Goal: Task Accomplishment & Management: Complete application form

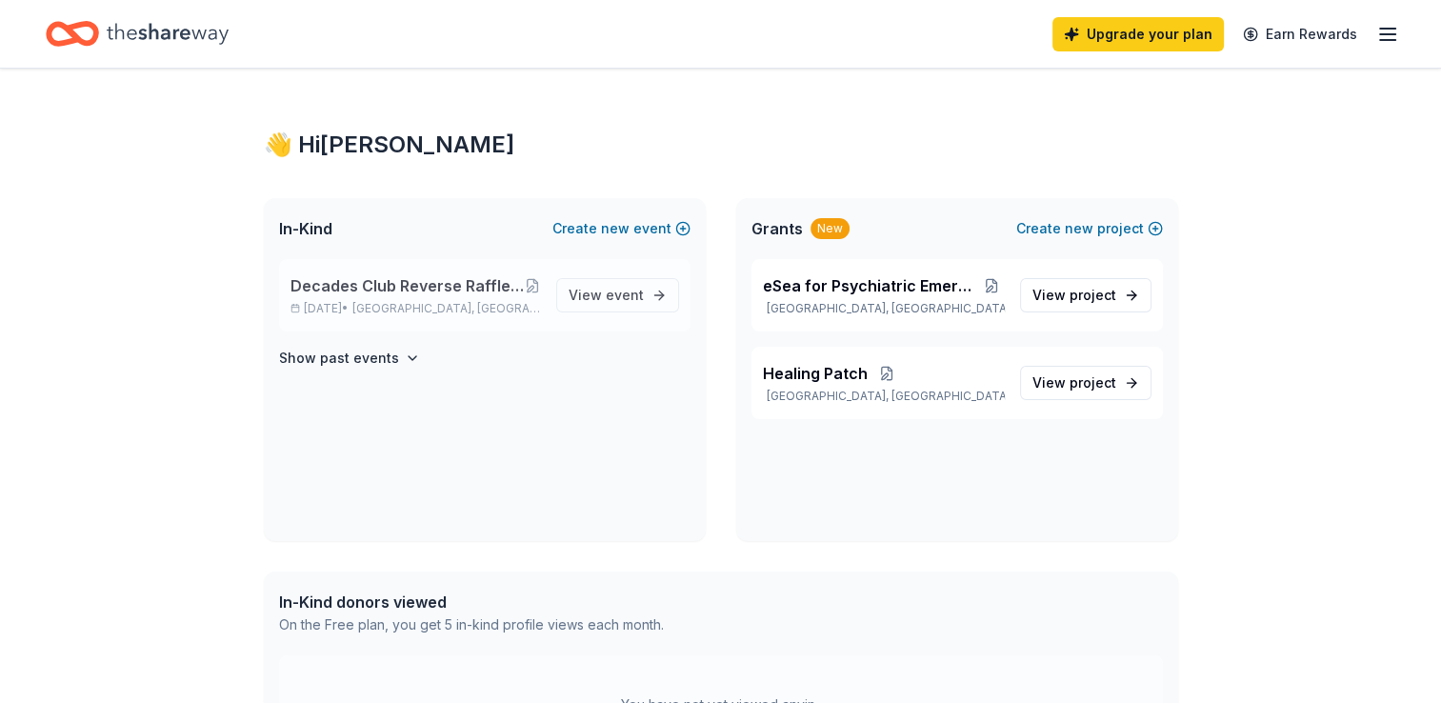
click at [419, 303] on span "Altoona, PA" at bounding box center [446, 308] width 188 height 15
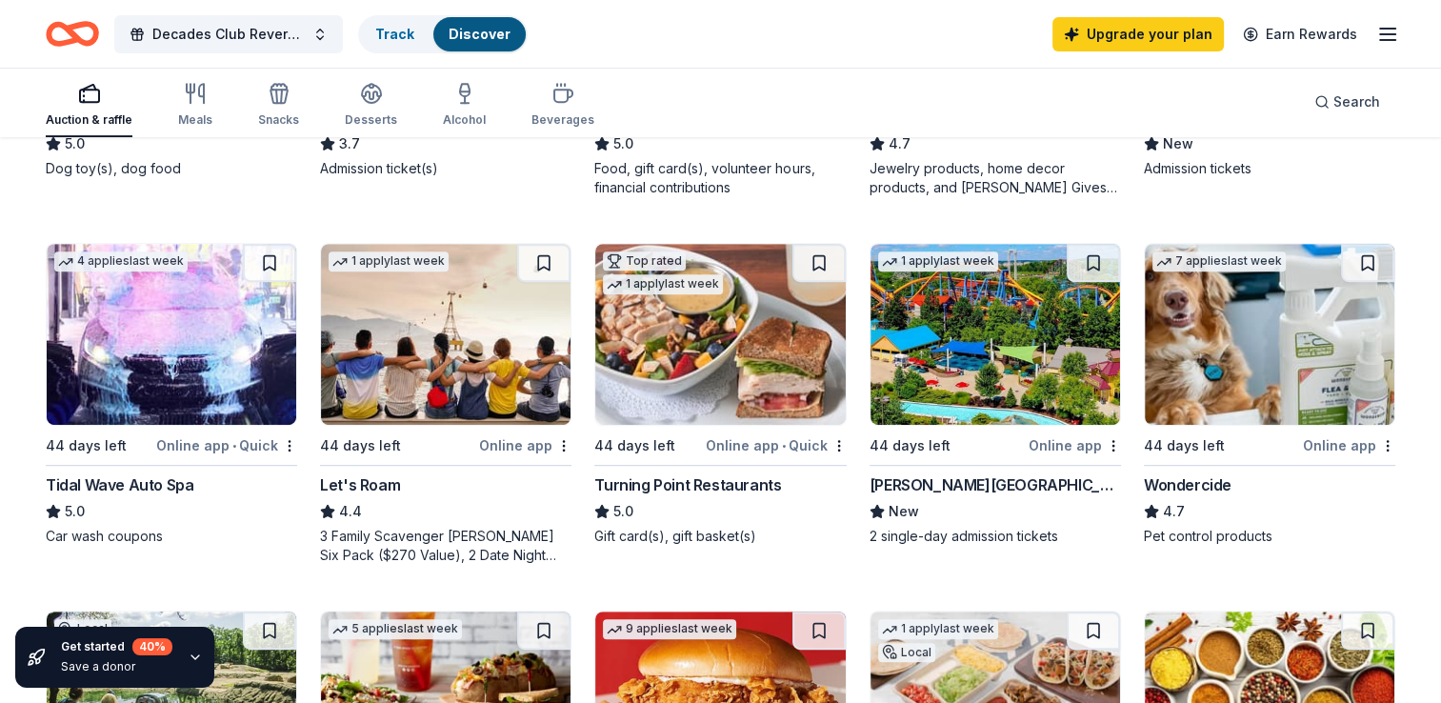
scroll to position [952, 0]
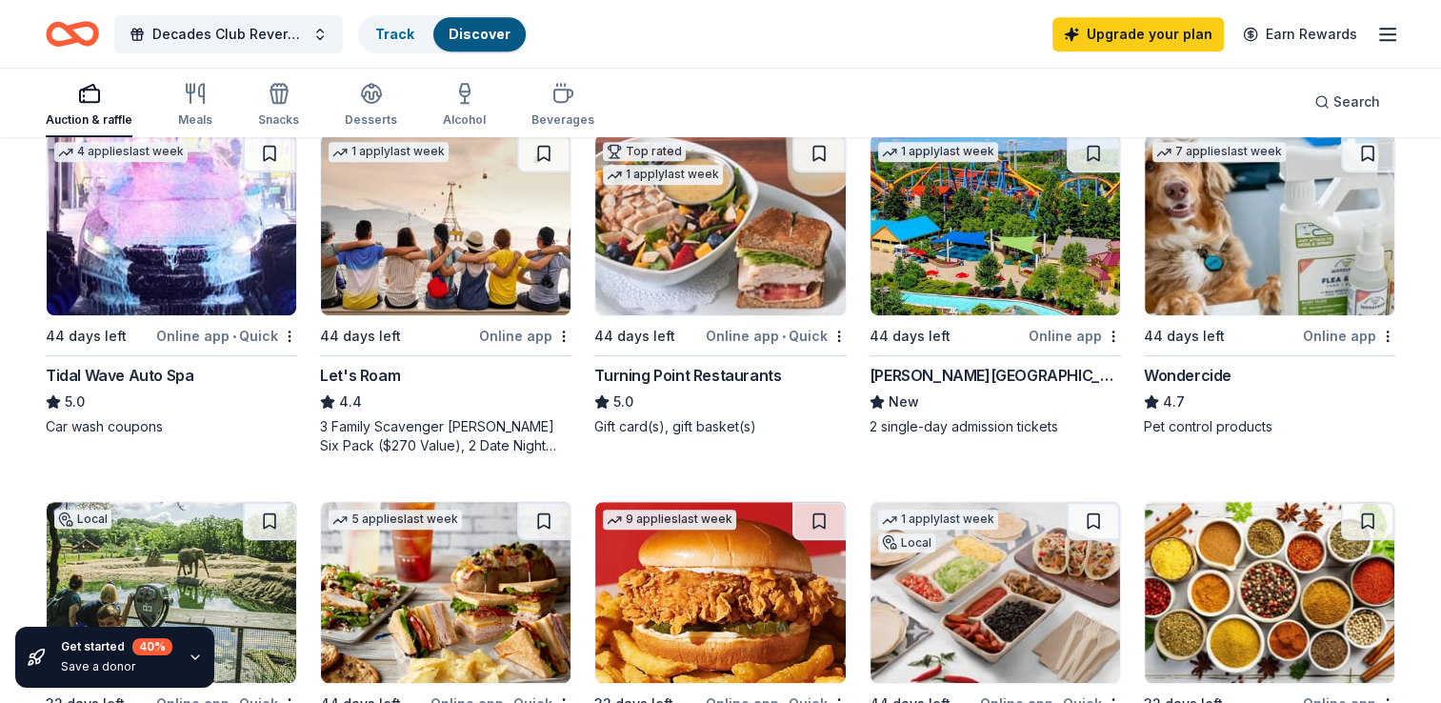
click at [996, 240] on img at bounding box center [996, 224] width 250 height 181
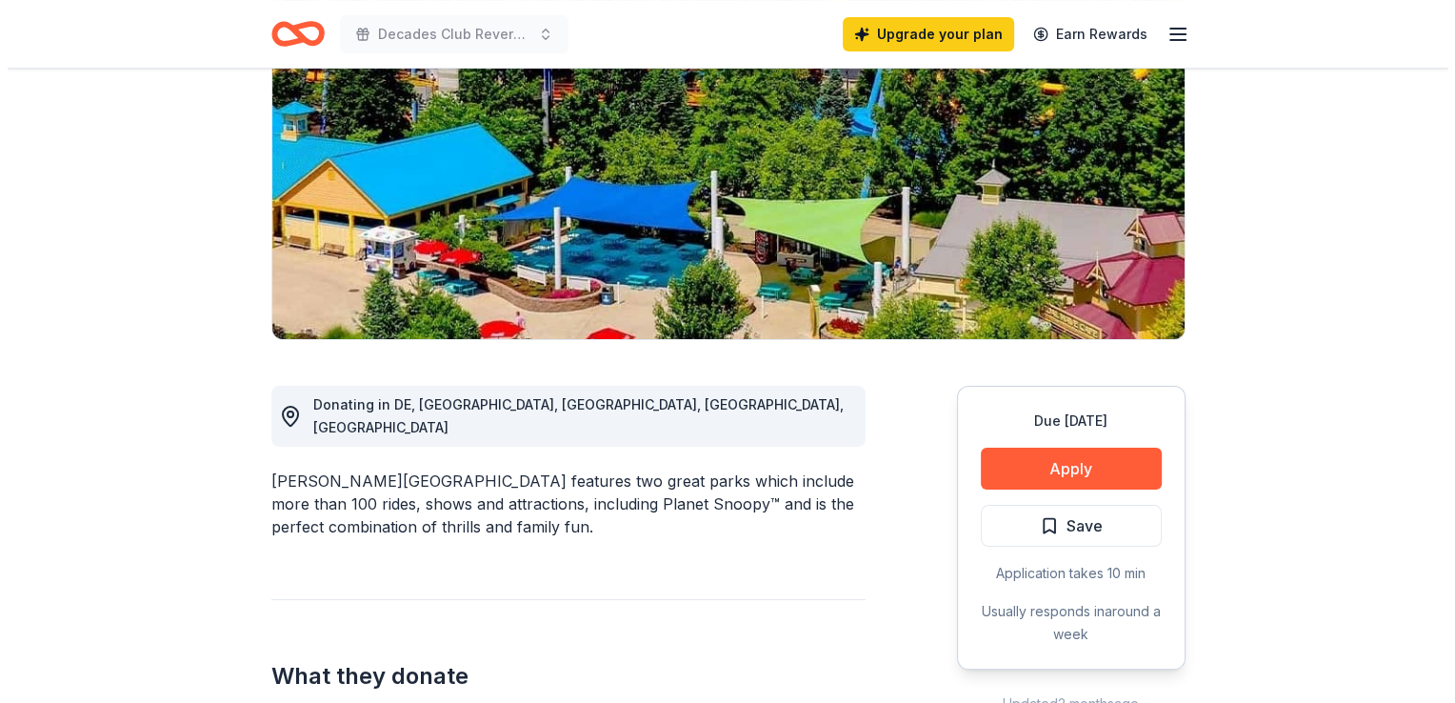
scroll to position [286, 0]
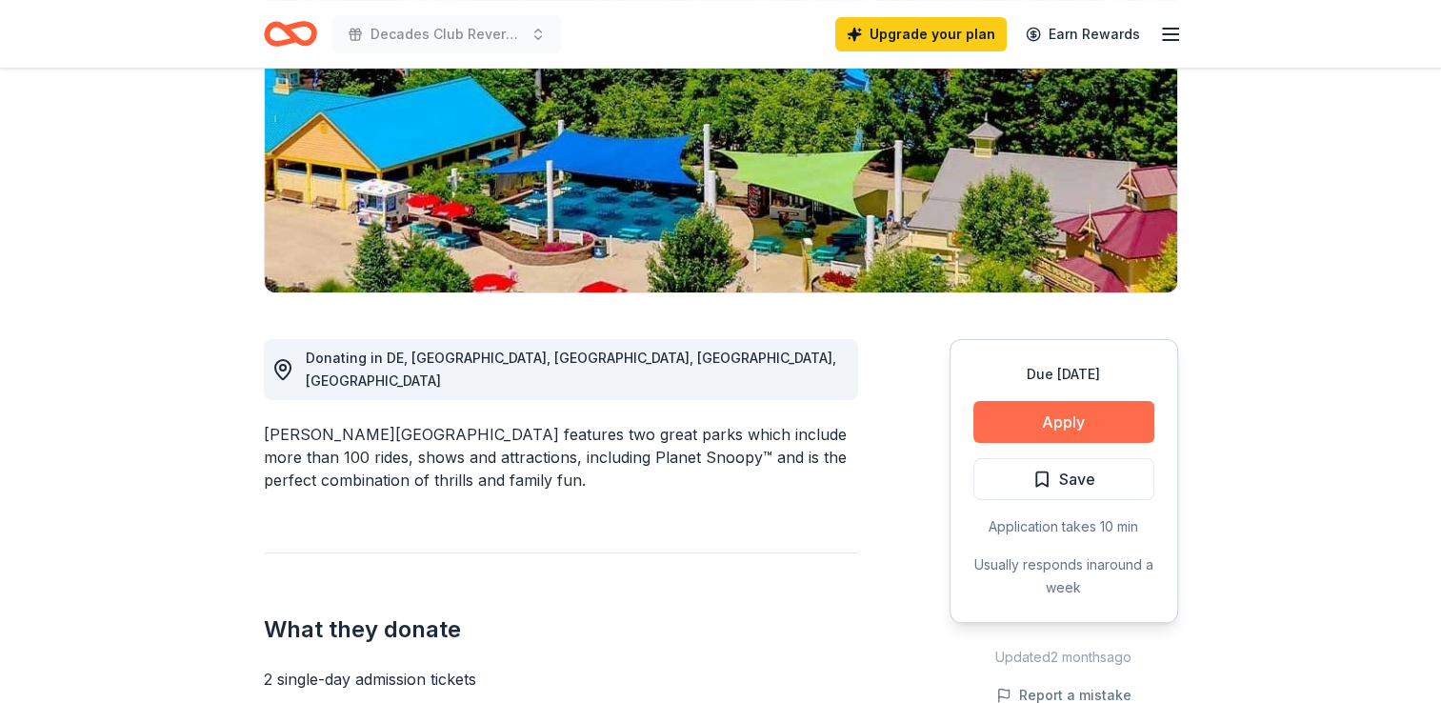
click at [1018, 404] on button "Apply" at bounding box center [1063, 422] width 181 height 42
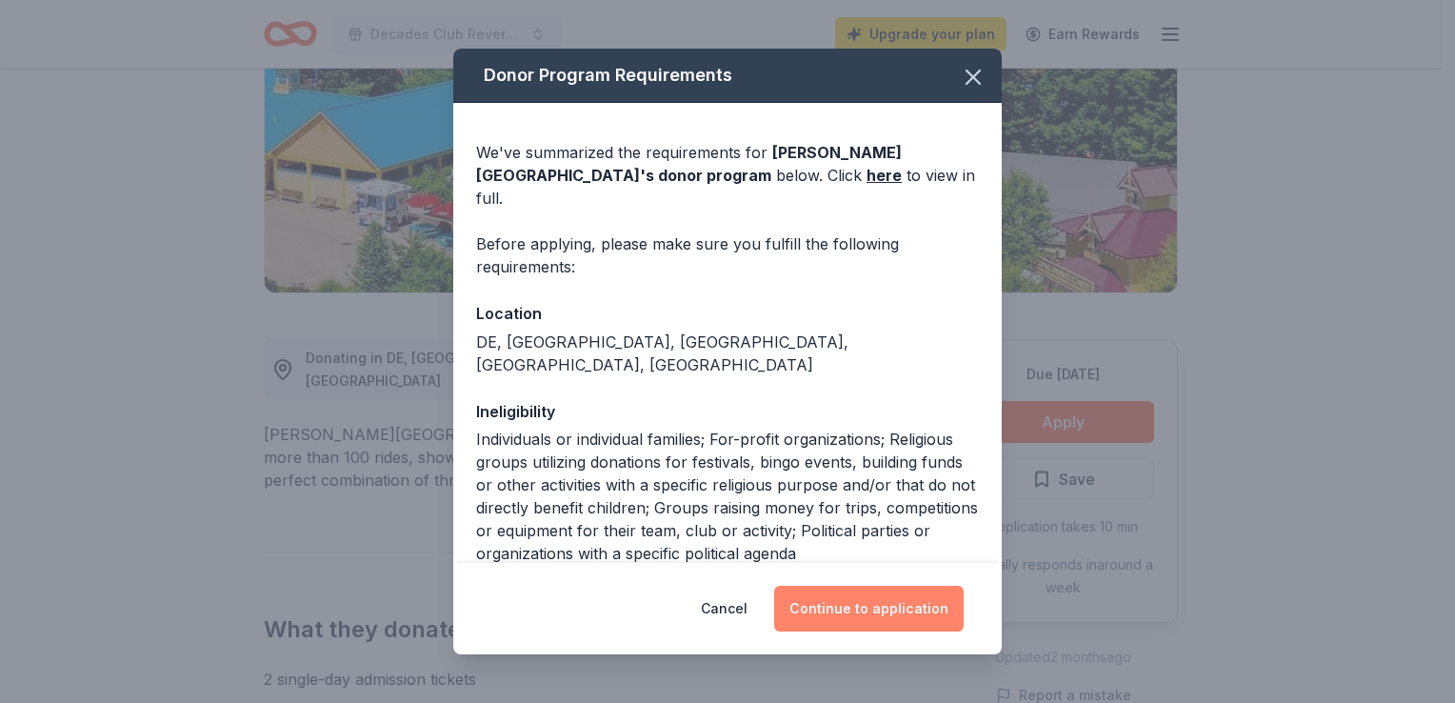
click at [872, 602] on button "Continue to application" at bounding box center [869, 609] width 190 height 46
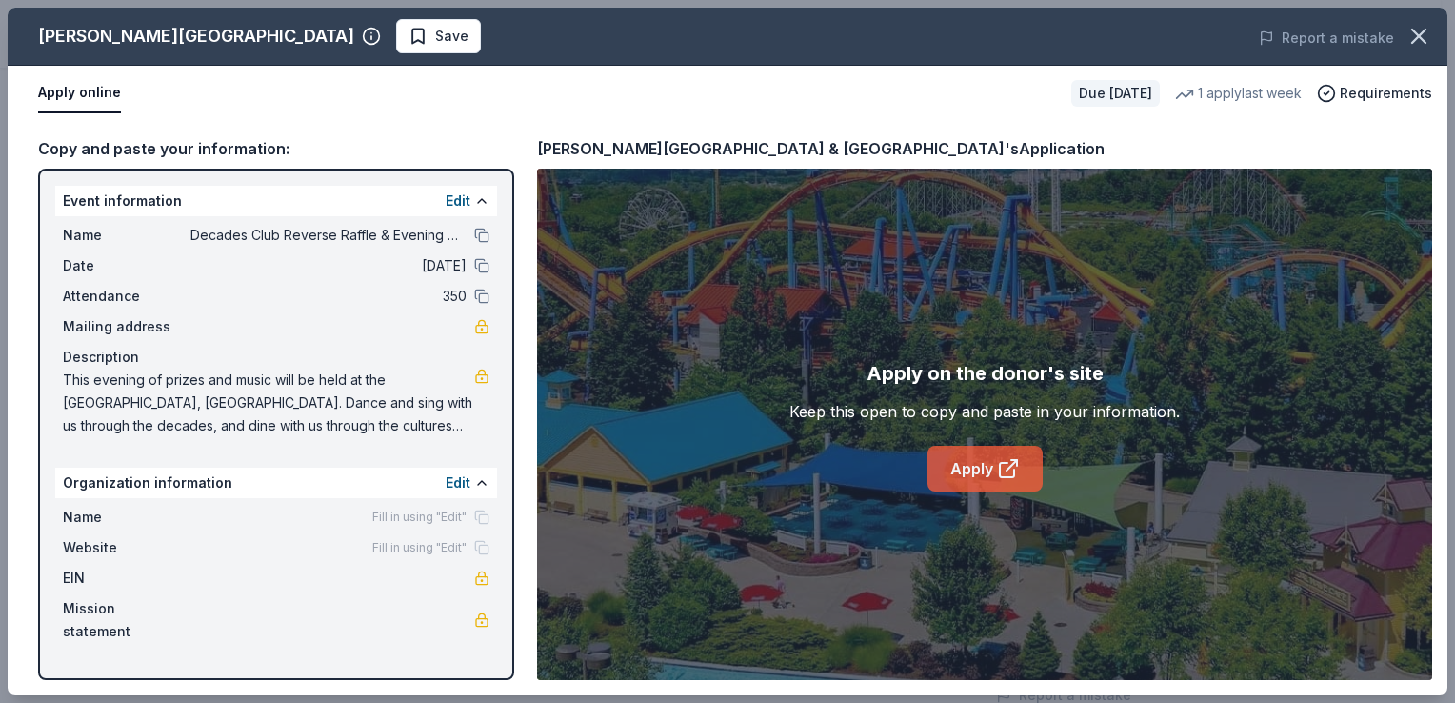
click at [991, 459] on link "Apply" at bounding box center [985, 469] width 115 height 46
